Goal: Task Accomplishment & Management: Manage account settings

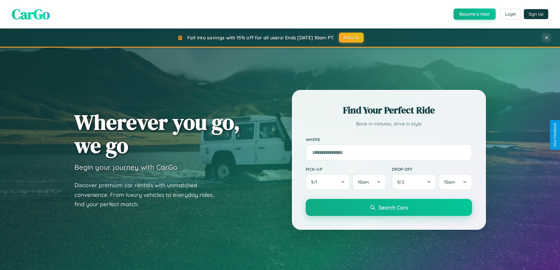
scroll to position [405, 0]
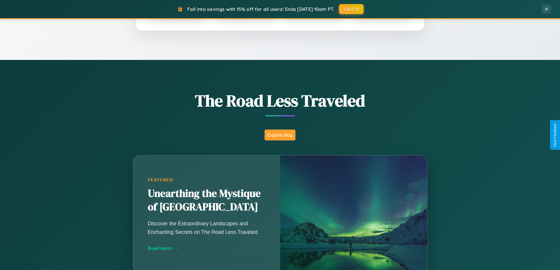
click at [280, 135] on button "Explore Blog" at bounding box center [280, 135] width 31 height 11
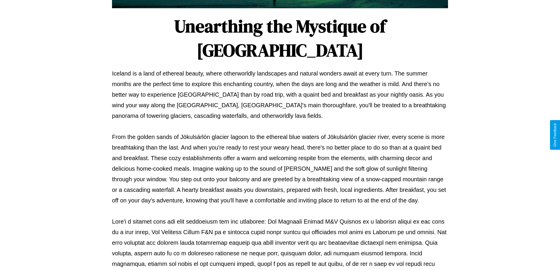
scroll to position [190, 0]
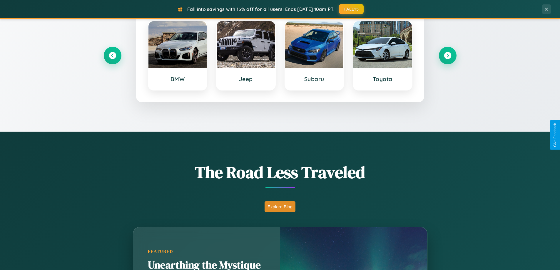
scroll to position [254, 0]
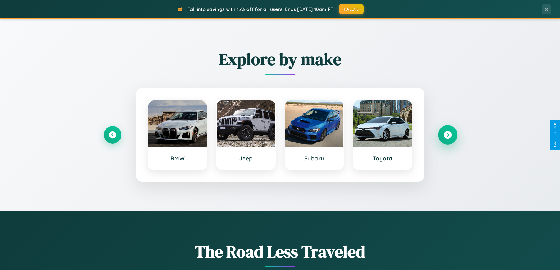
click at [448, 135] on icon at bounding box center [448, 135] width 8 height 8
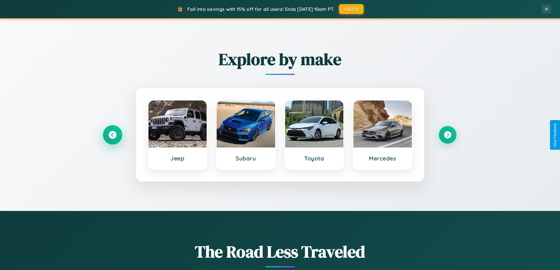
click at [112, 135] on icon at bounding box center [113, 135] width 8 height 8
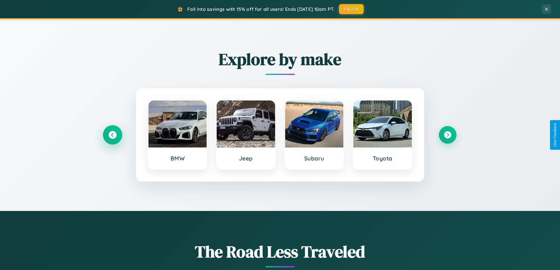
click at [112, 135] on icon at bounding box center [113, 135] width 8 height 8
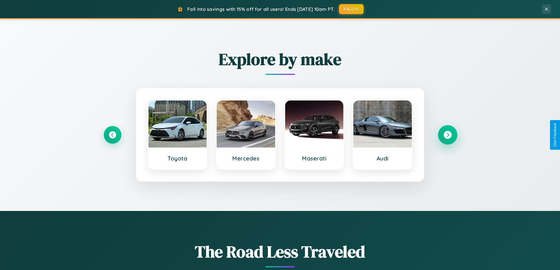
click at [448, 135] on icon at bounding box center [448, 135] width 8 height 8
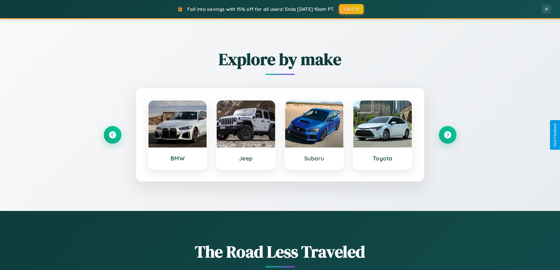
scroll to position [0, 0]
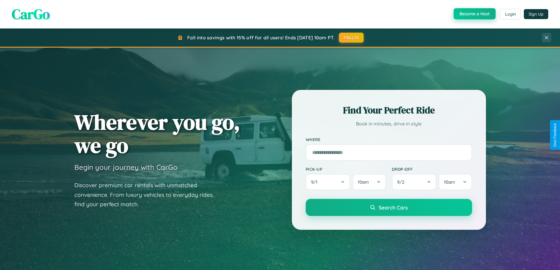
click at [474, 14] on button "Become a Host" at bounding box center [475, 13] width 42 height 11
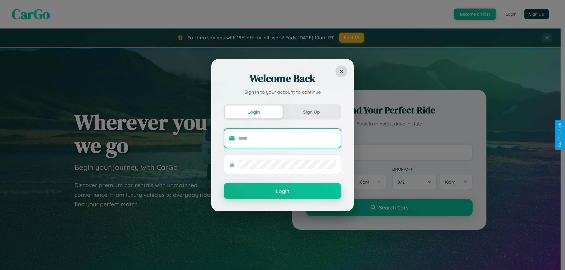
click at [287, 138] on input "text" at bounding box center [287, 138] width 98 height 9
type input "**********"
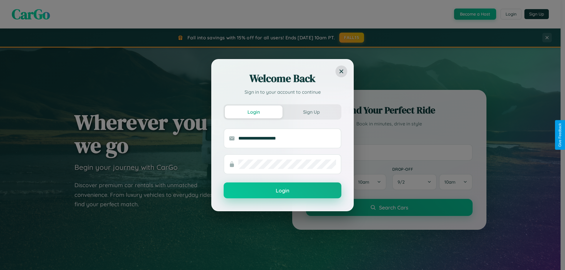
click at [282, 191] on button "Login" at bounding box center [283, 191] width 118 height 16
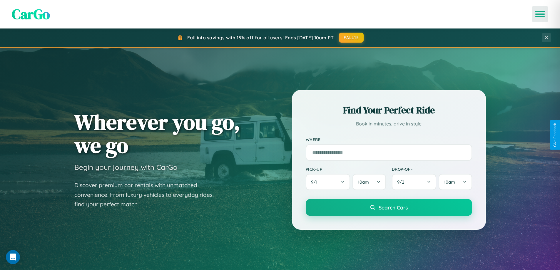
click at [540, 14] on icon "Open menu" at bounding box center [540, 13] width 9 height 5
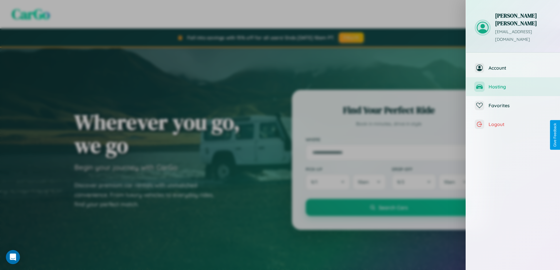
click at [513, 84] on span "Hosting" at bounding box center [520, 87] width 63 height 6
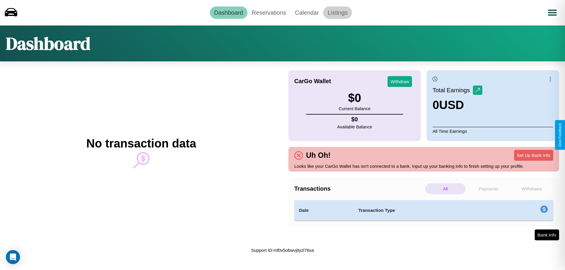
click at [337, 12] on link "Listings" at bounding box center [337, 12] width 29 height 12
